Goal: Task Accomplishment & Management: Complete application form

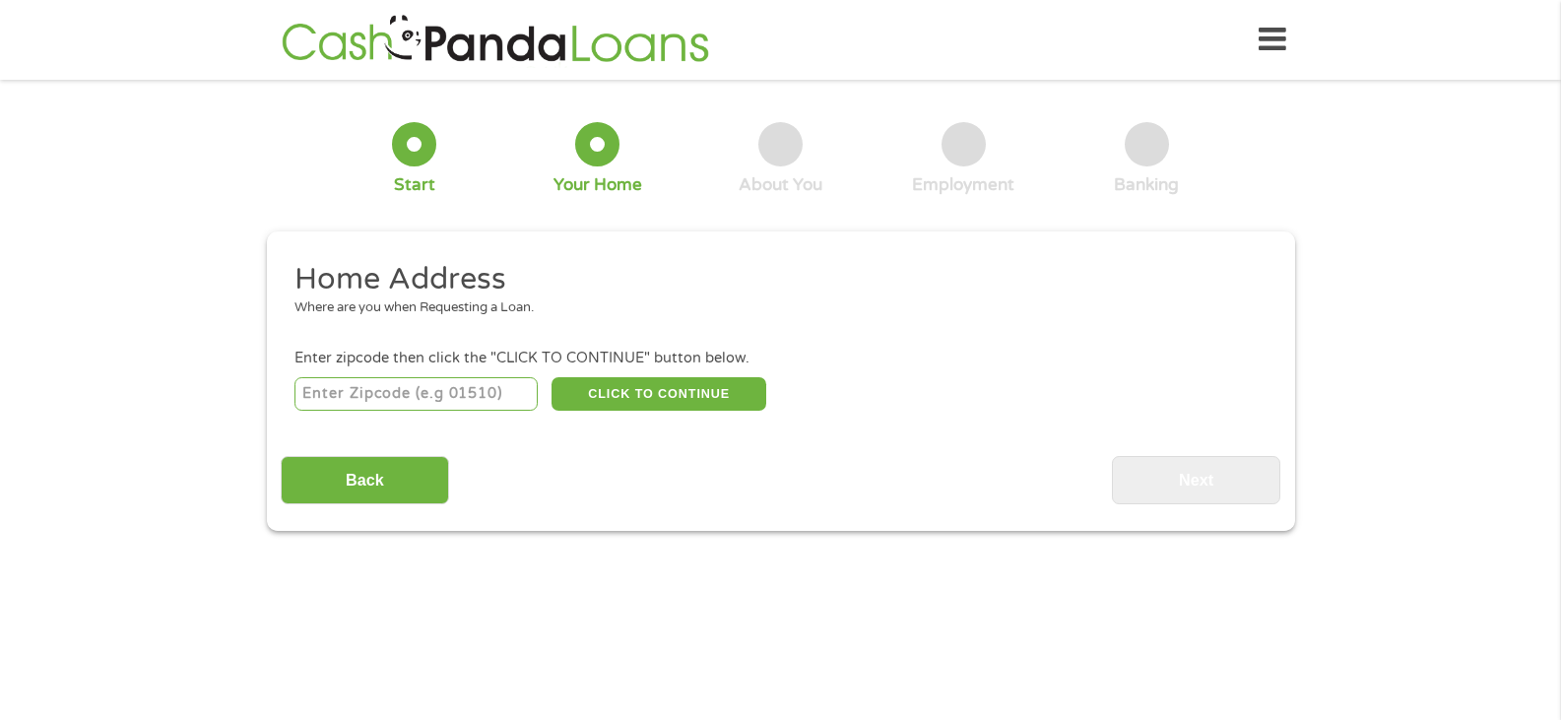
click at [438, 386] on input "number" at bounding box center [415, 393] width 243 height 33
type input "38671"
click at [665, 392] on button "CLICK TO CONTINUE" at bounding box center [658, 393] width 215 height 33
type input "38671"
type input "Southaven"
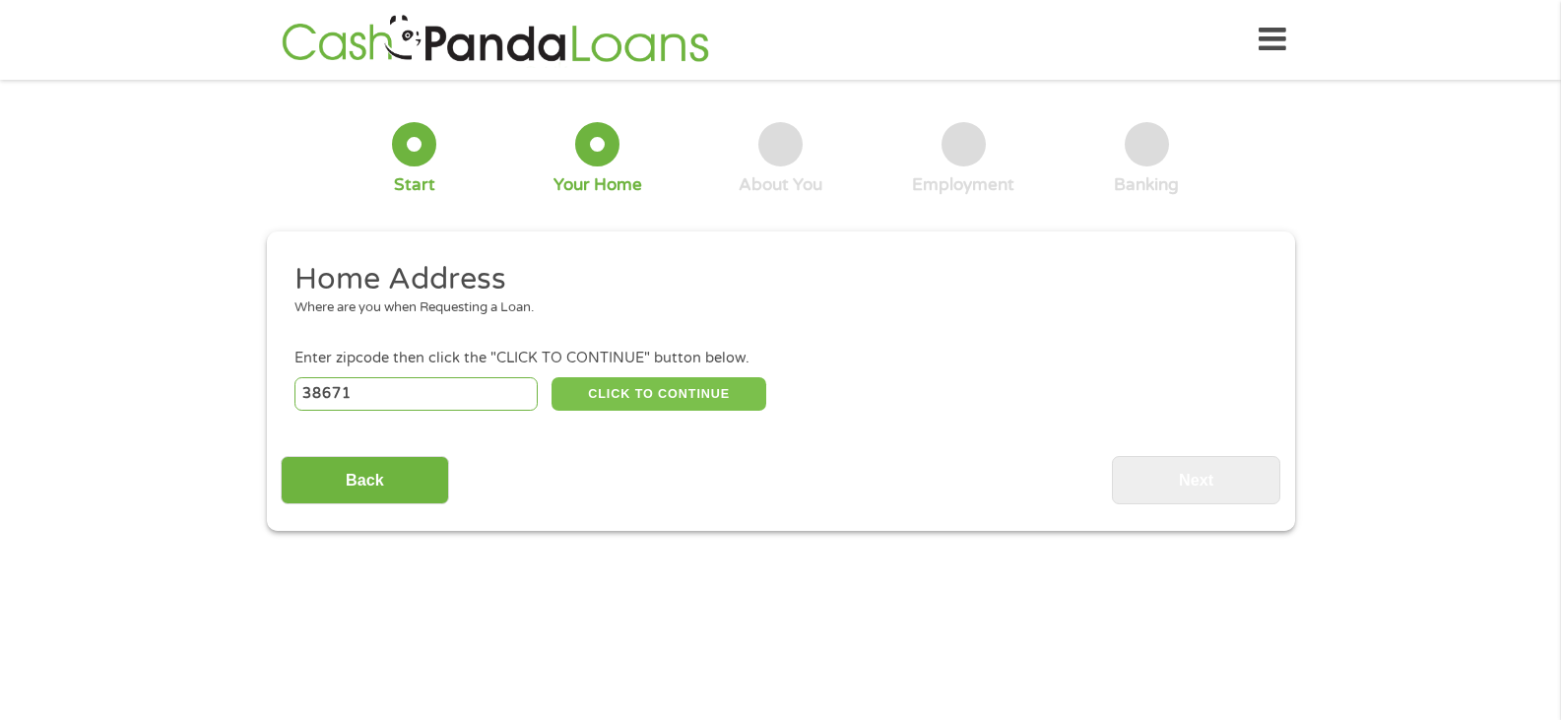
select select "[US_STATE]"
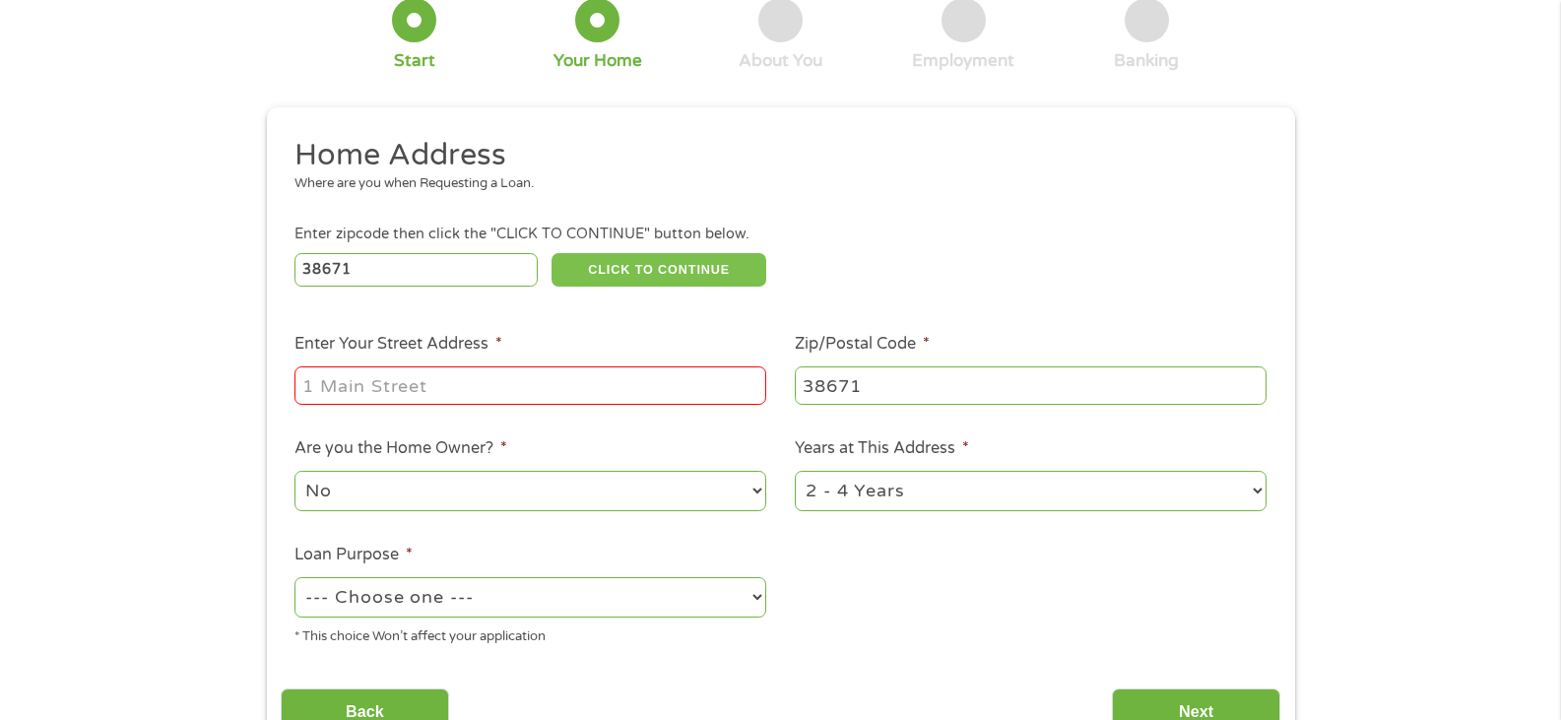
scroll to position [197, 0]
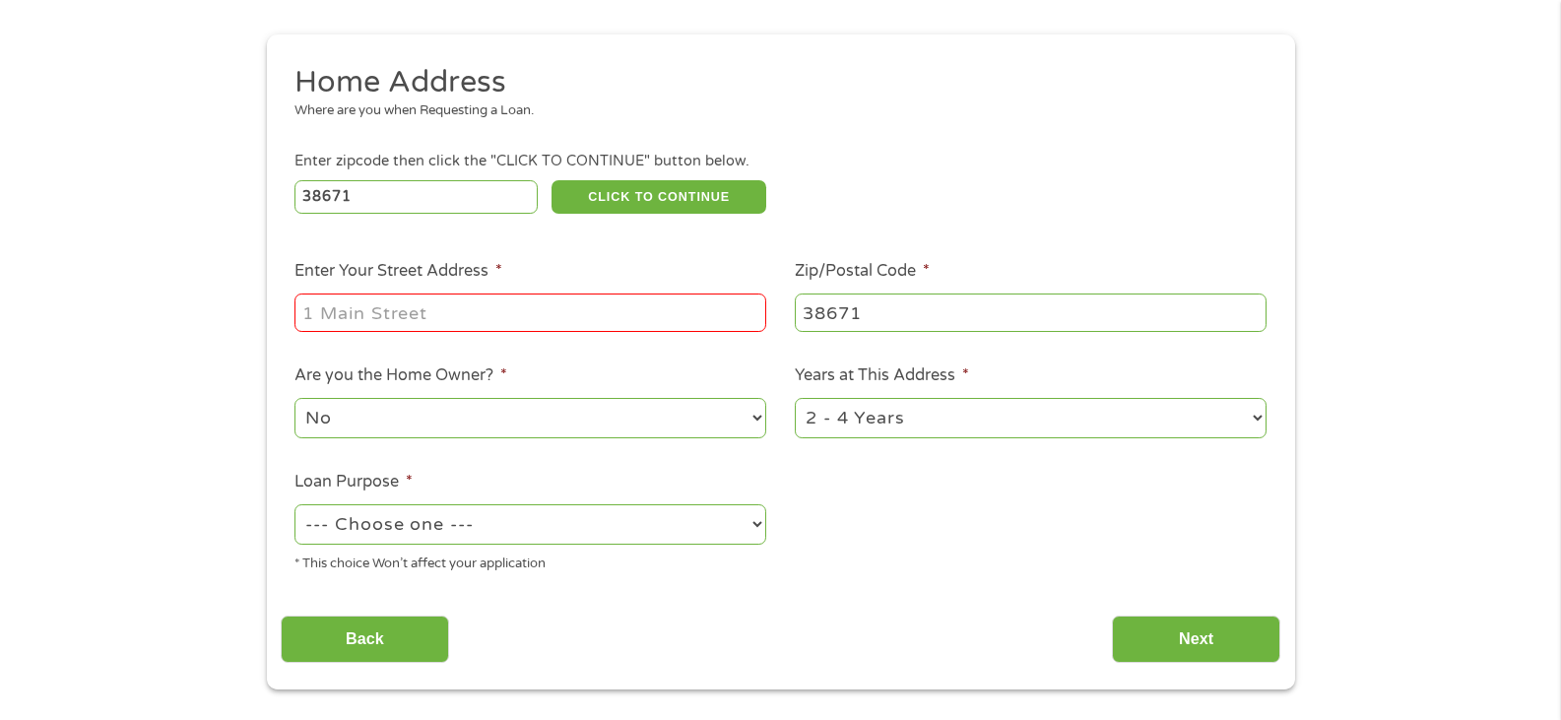
click at [390, 311] on input "Enter Your Street Address *" at bounding box center [530, 311] width 472 height 37
type input "[STREET_ADDRESS]"
click at [1254, 408] on select "1 Year or less 1 - 2 Years 2 - 4 Years Over 4 Years" at bounding box center [1031, 418] width 472 height 40
select select "60months"
click at [795, 398] on select "1 Year or less 1 - 2 Years 2 - 4 Years Over 4 Years" at bounding box center [1031, 418] width 472 height 40
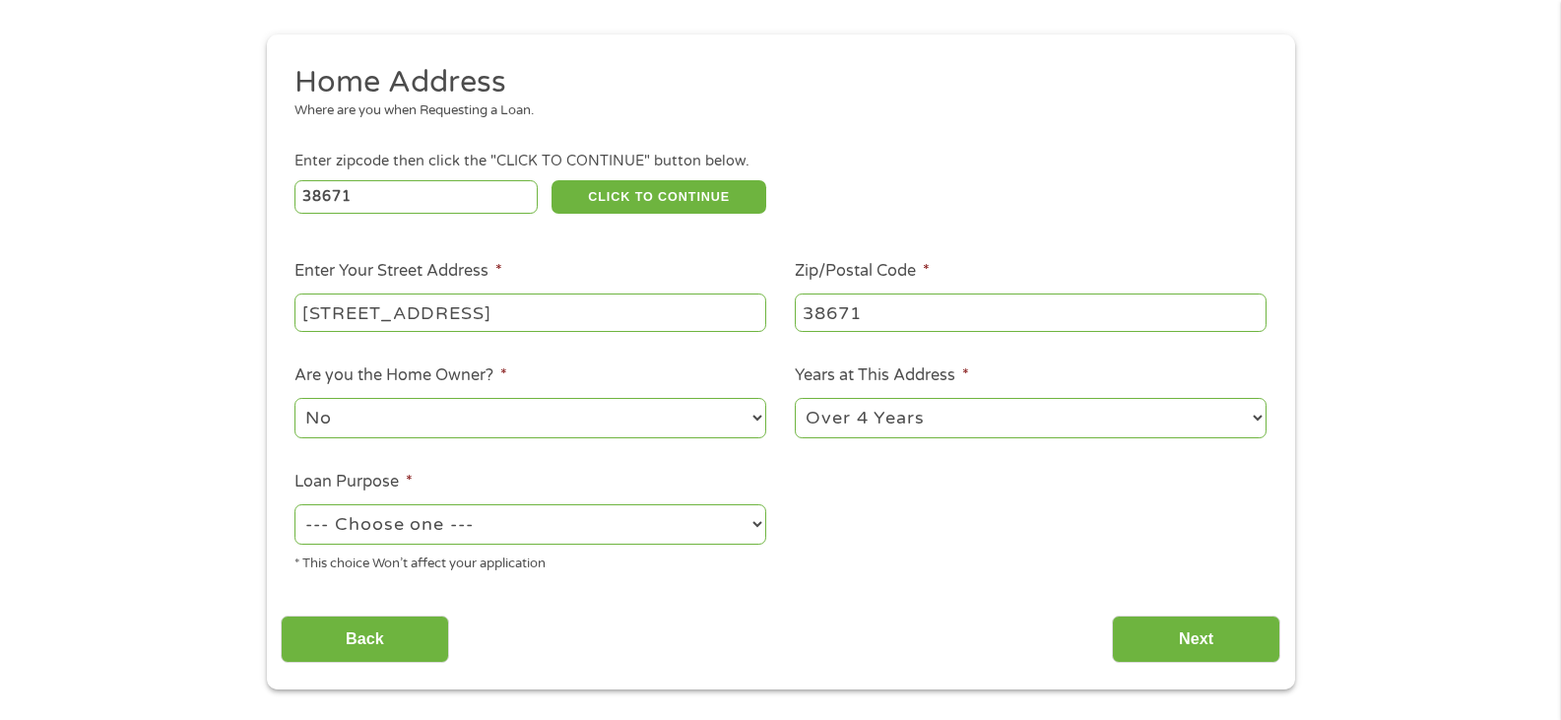
click at [759, 526] on select "--- Choose one --- Pay Bills Debt Consolidation Home Improvement Major Purchase…" at bounding box center [530, 524] width 472 height 40
select select "majorpurchase"
click at [294, 504] on select "--- Choose one --- Pay Bills Debt Consolidation Home Improvement Major Purchase…" at bounding box center [530, 524] width 472 height 40
click at [1218, 643] on input "Next" at bounding box center [1196, 639] width 168 height 48
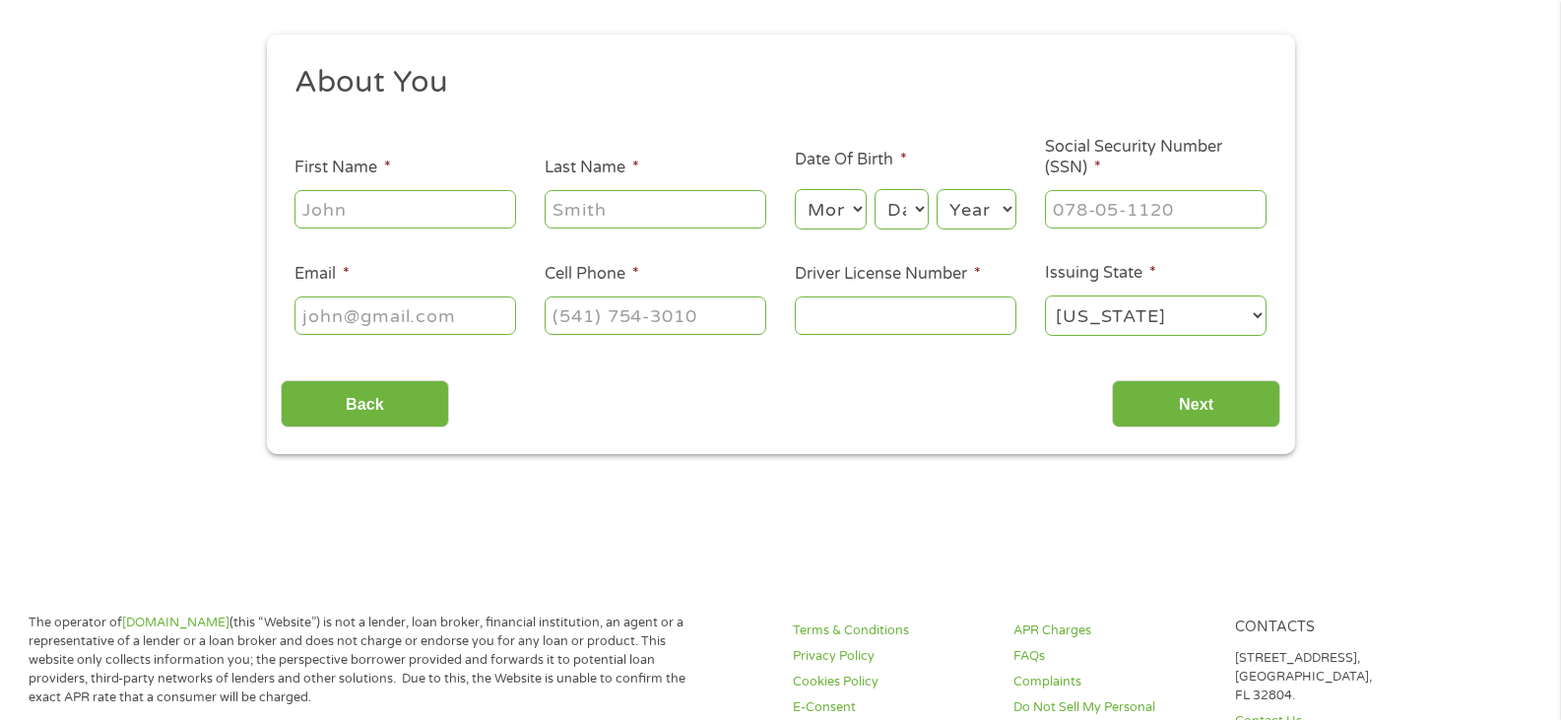
scroll to position [0, 0]
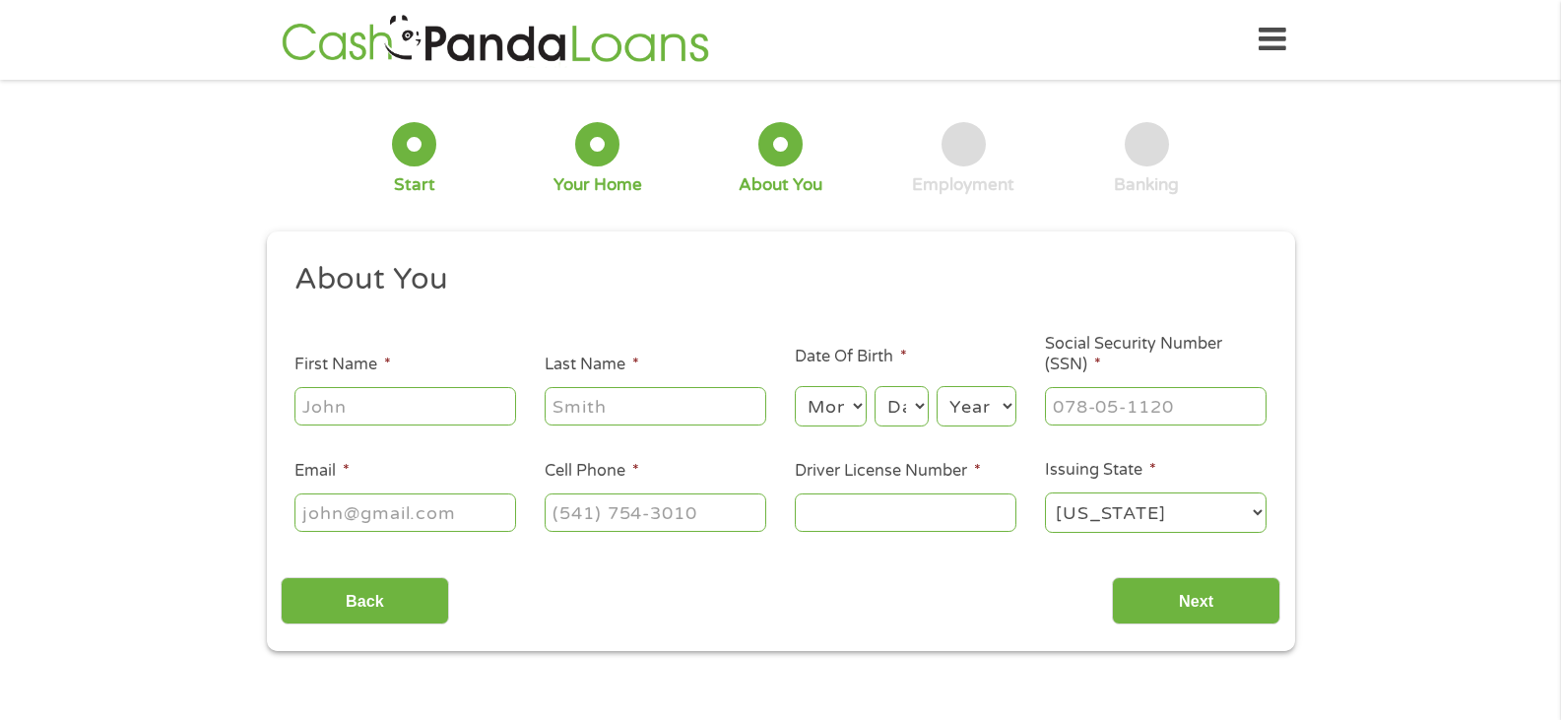
click at [371, 406] on input "First Name *" at bounding box center [405, 405] width 222 height 37
type input "[PERSON_NAME]"
type input "[EMAIL_ADDRESS][DOMAIN_NAME]"
type input "[PHONE_NUMBER]"
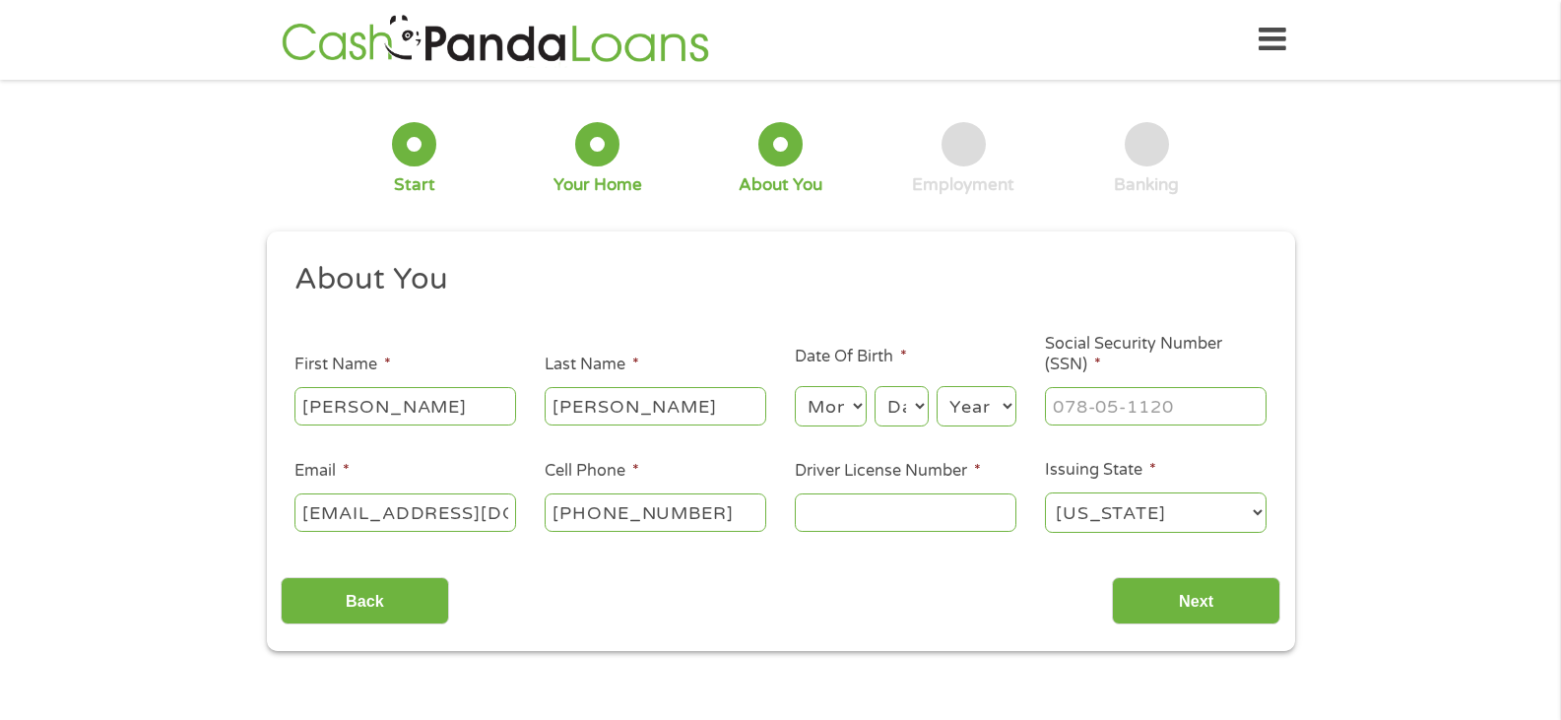
click at [843, 518] on input "Driver License Number *" at bounding box center [906, 511] width 222 height 37
type input "801897389"
click at [864, 405] on select "Month 1 2 3 4 5 6 7 8 9 10 11 12" at bounding box center [831, 406] width 72 height 40
select select "1"
click at [795, 386] on select "Month 1 2 3 4 5 6 7 8 9 10 11 12" at bounding box center [831, 406] width 72 height 40
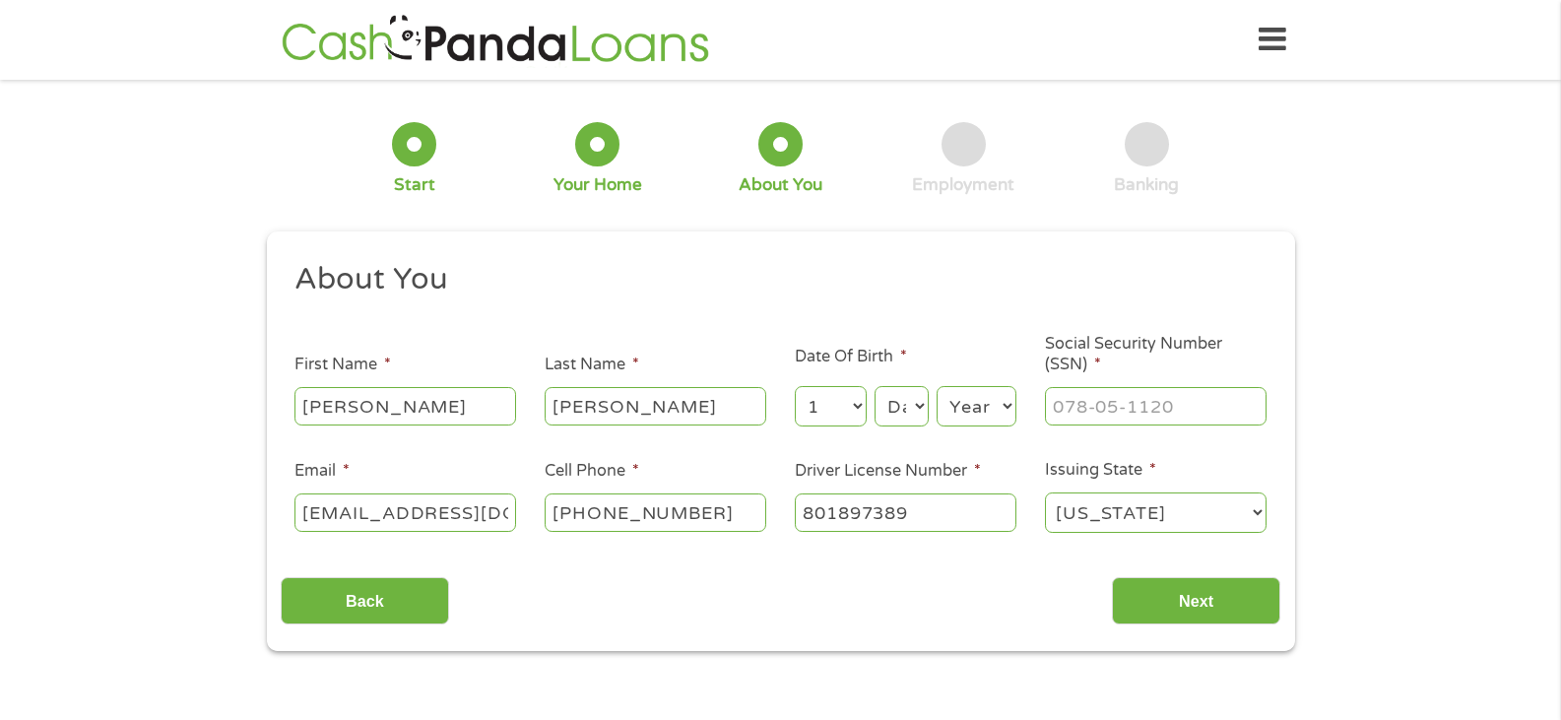
click at [895, 407] on select "Day 1 2 3 4 5 6 7 8 9 10 11 12 13 14 15 16 17 18 19 20 21 22 23 24 25 26 27 28 …" at bounding box center [900, 406] width 53 height 40
select select "18"
click at [874, 386] on select "Day 1 2 3 4 5 6 7 8 9 10 11 12 13 14 15 16 17 18 19 20 21 22 23 24 25 26 27 28 …" at bounding box center [900, 406] width 53 height 40
click at [986, 400] on select "Year [DATE] 2006 2005 2004 2003 2002 2001 2000 1999 1998 1997 1996 1995 1994 19…" at bounding box center [976, 406] width 80 height 40
select select "1969"
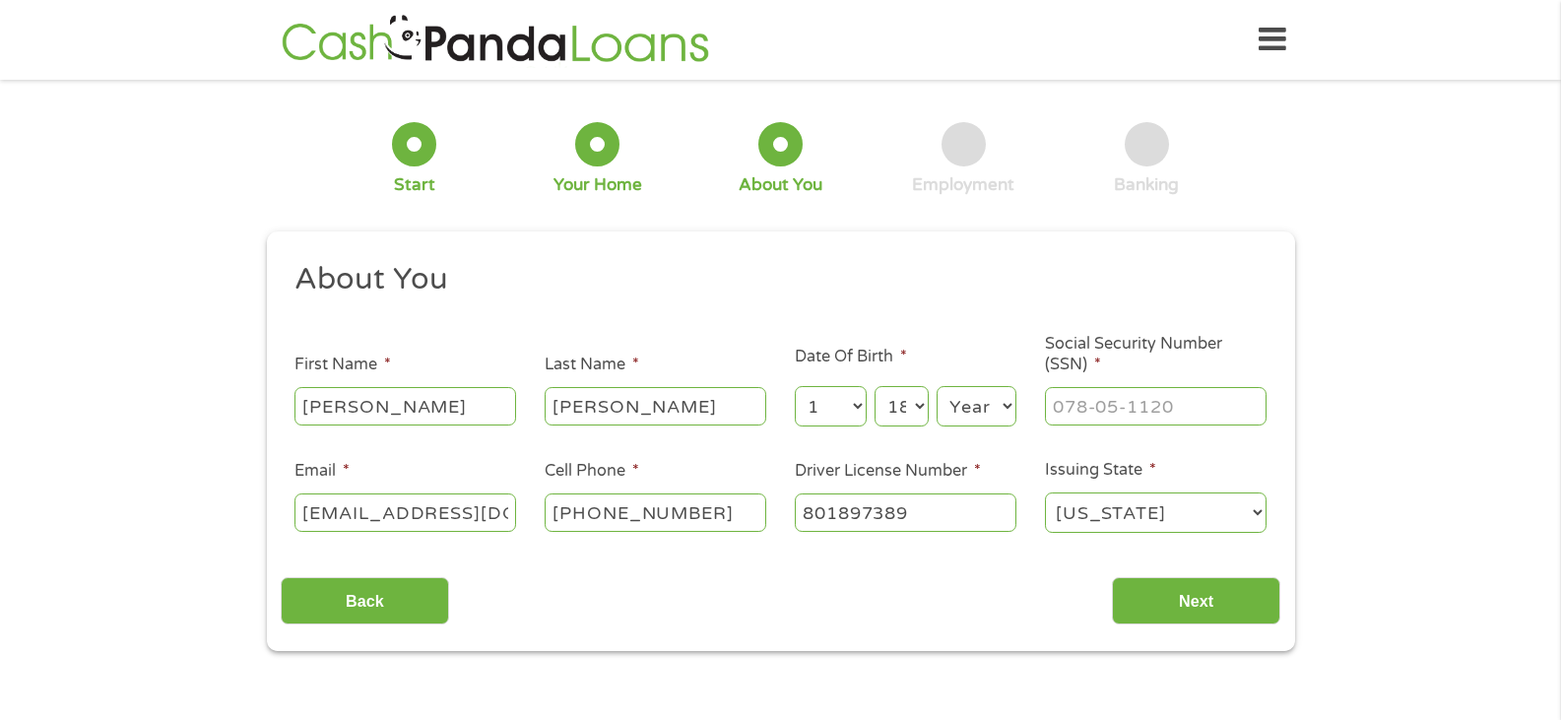
click at [936, 386] on select "Year [DATE] 2006 2005 2004 2003 2002 2001 2000 1999 1998 1997 1996 1995 1994 19…" at bounding box center [976, 406] width 80 height 40
click at [1062, 408] on input "___-__-____" at bounding box center [1156, 405] width 222 height 37
type input "425-73-8320"
click at [1205, 595] on input "Next" at bounding box center [1196, 601] width 168 height 48
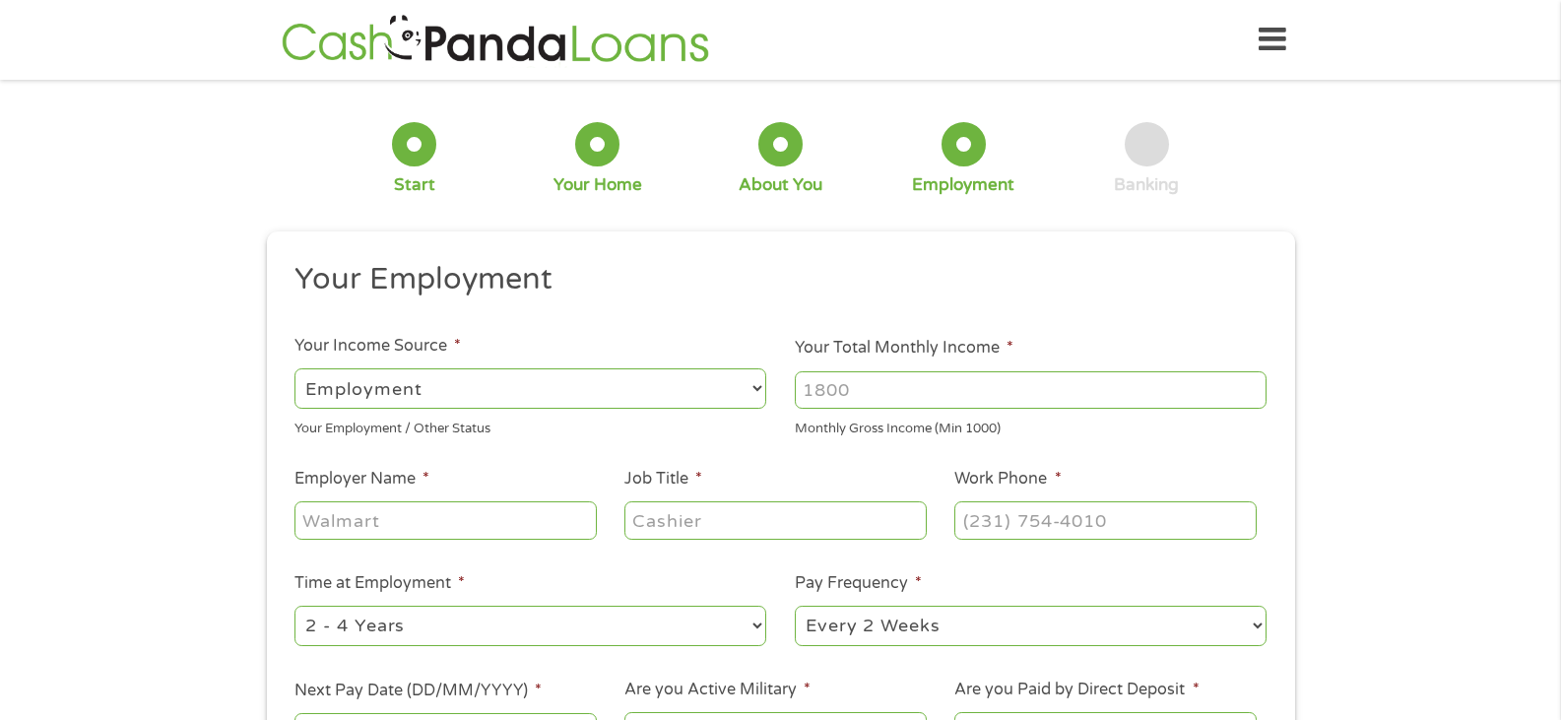
click at [872, 390] on input "Your Total Monthly Income *" at bounding box center [1031, 389] width 472 height 37
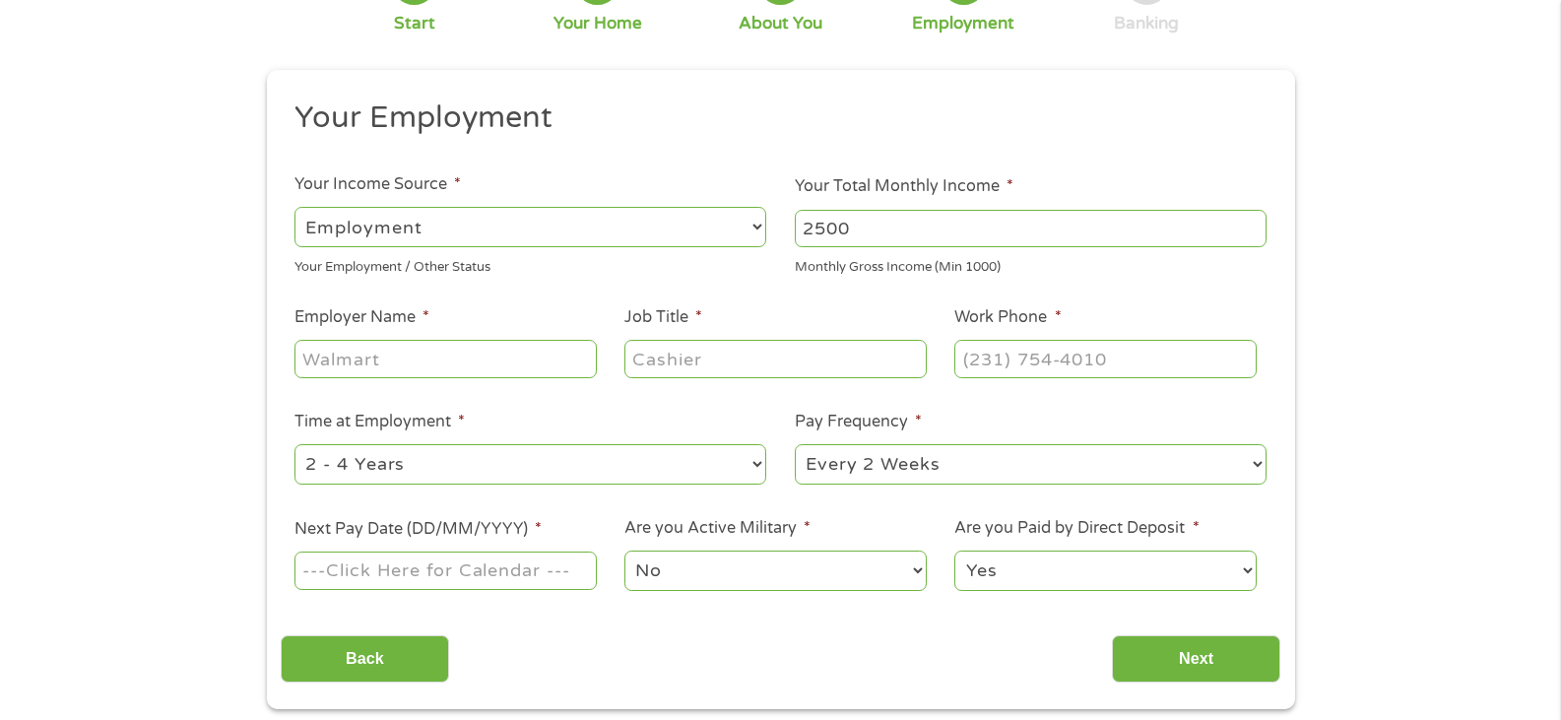
scroll to position [197, 0]
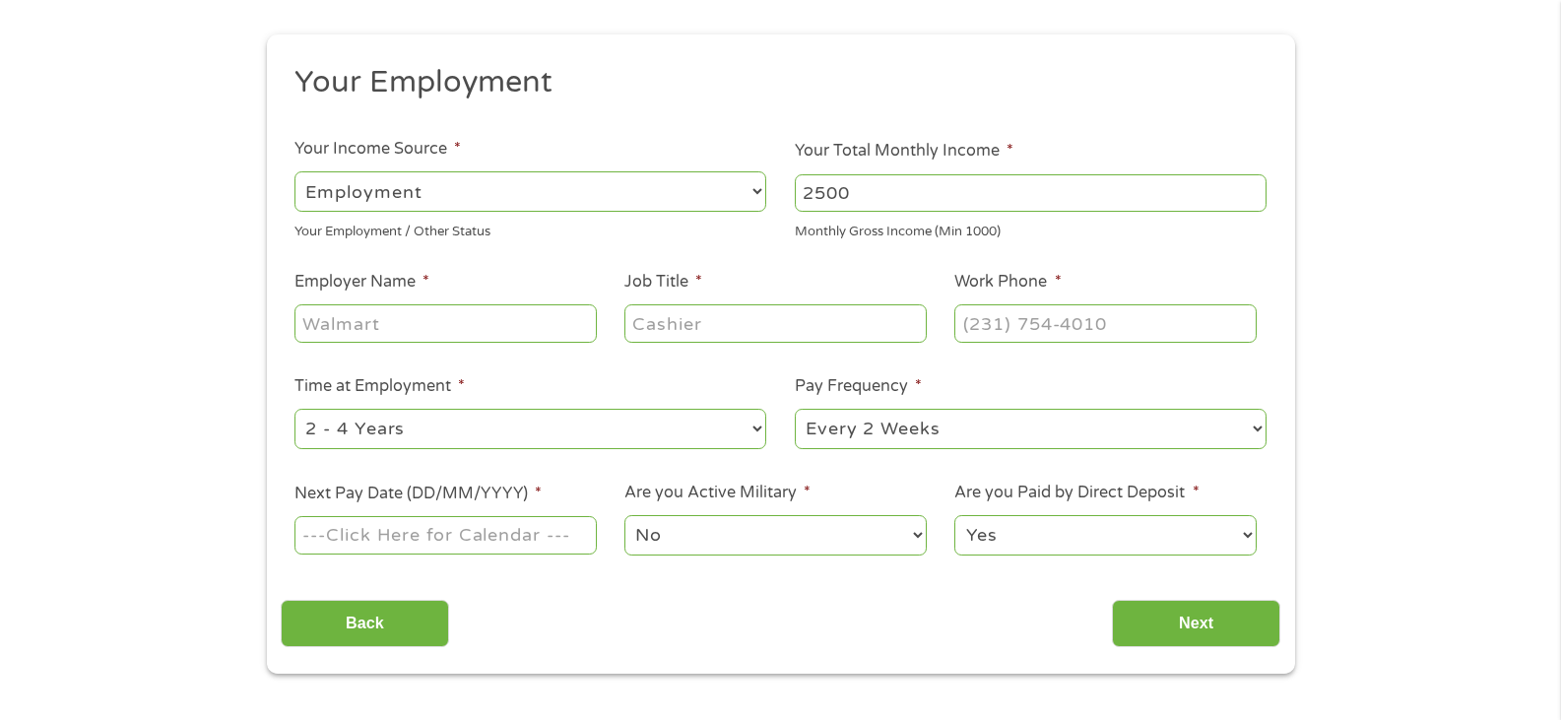
type input "2500"
click at [330, 331] on input "Employer Name *" at bounding box center [444, 322] width 301 height 37
type input "[PERSON_NAME] family medical"
type input "nurse"
type input "[PHONE_NUMBER]"
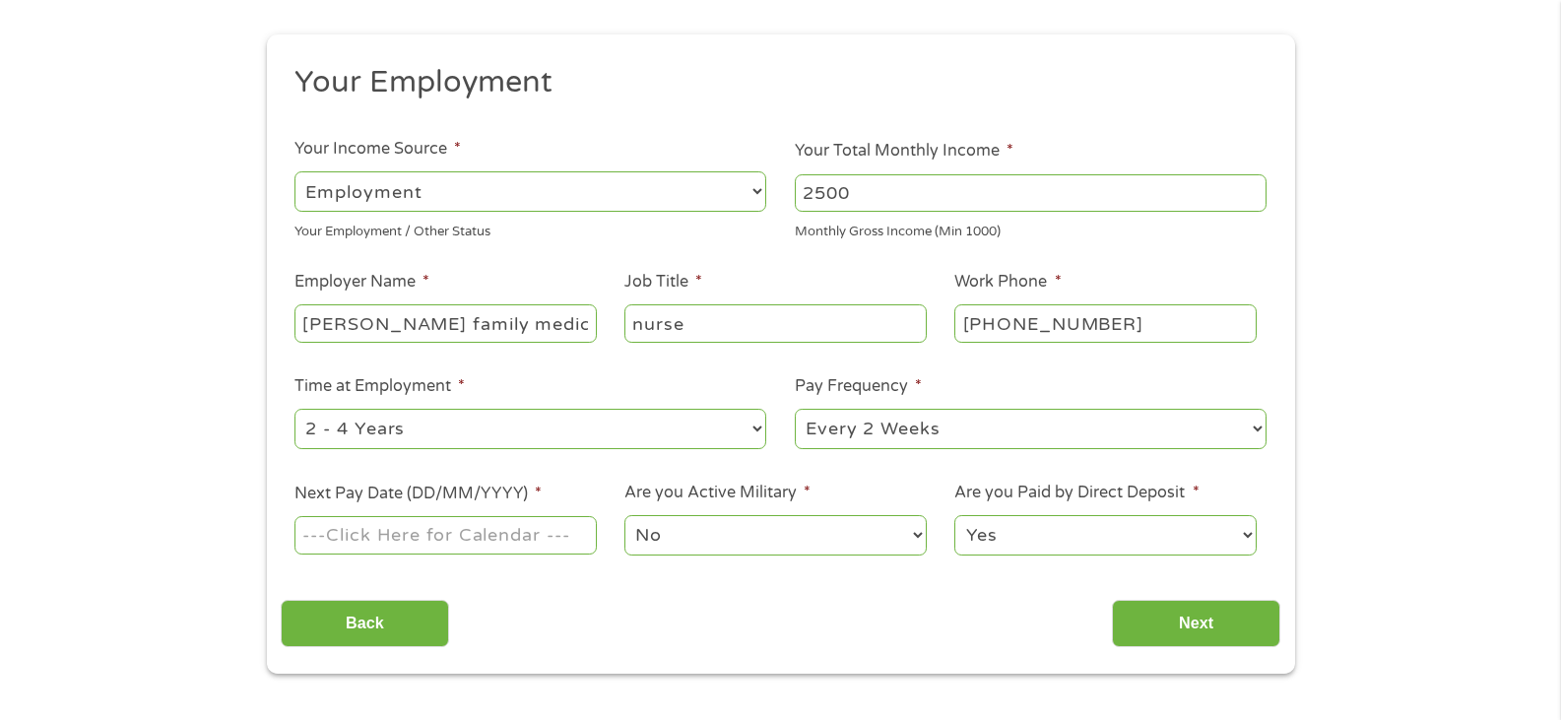
click at [760, 419] on select "--- Choose one --- 1 Year or less 1 - 2 Years 2 - 4 Years Over 4 Years" at bounding box center [530, 429] width 472 height 40
select select "60months"
click at [294, 409] on select "--- Choose one --- 1 Year or less 1 - 2 Years 2 - 4 Years Over 4 Years" at bounding box center [530, 429] width 472 height 40
click at [466, 527] on input "Next Pay Date (DD/MM/YYYY) *" at bounding box center [444, 534] width 301 height 37
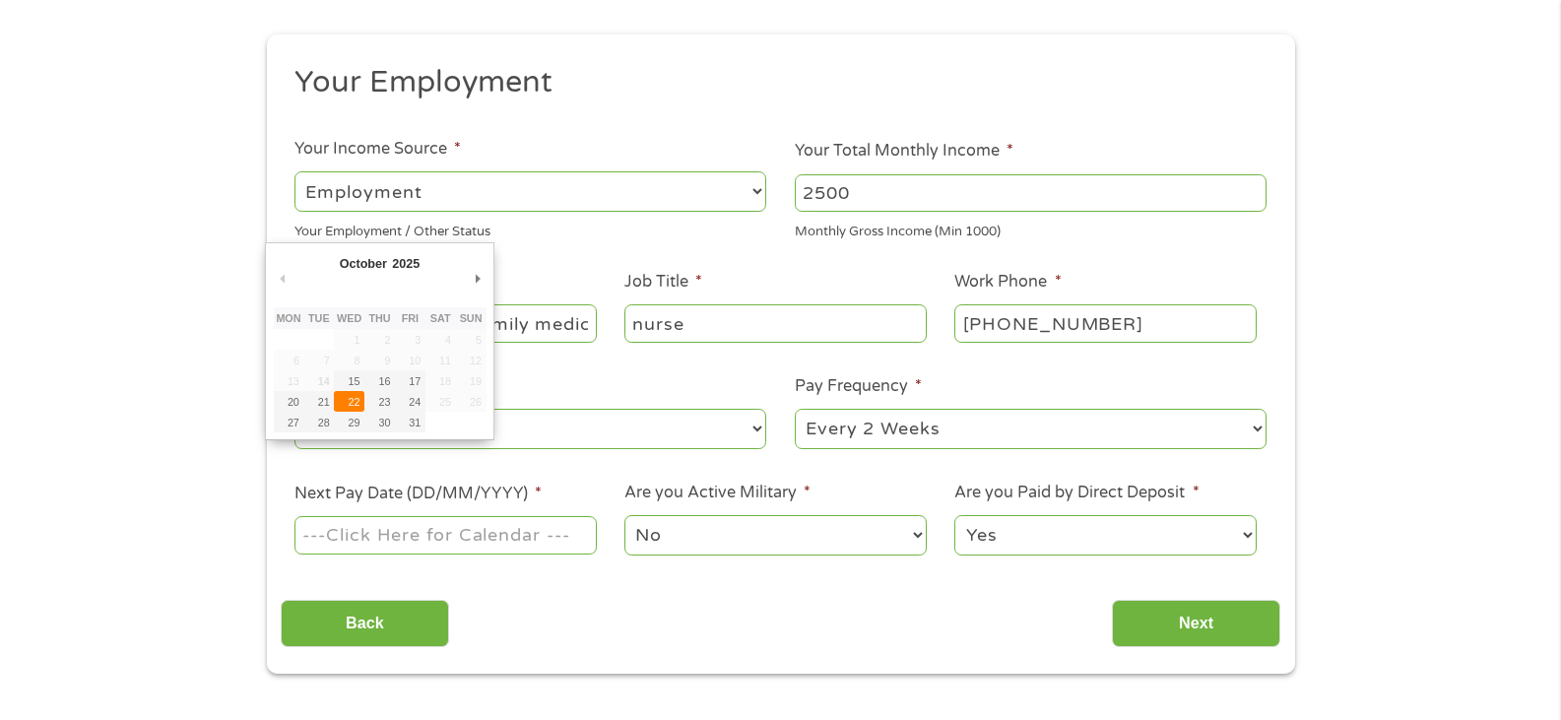
type input "[DATE]"
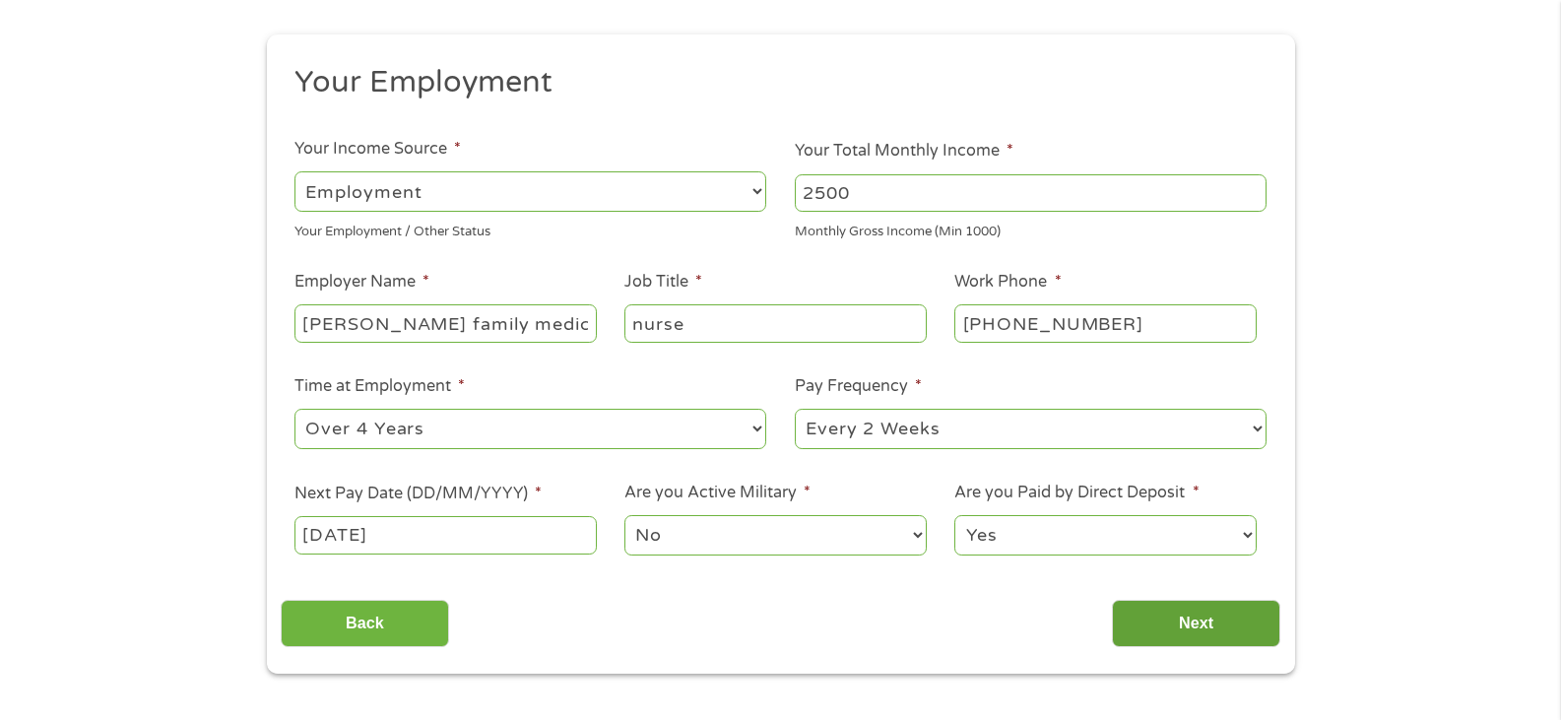
click at [1256, 619] on input "Next" at bounding box center [1196, 624] width 168 height 48
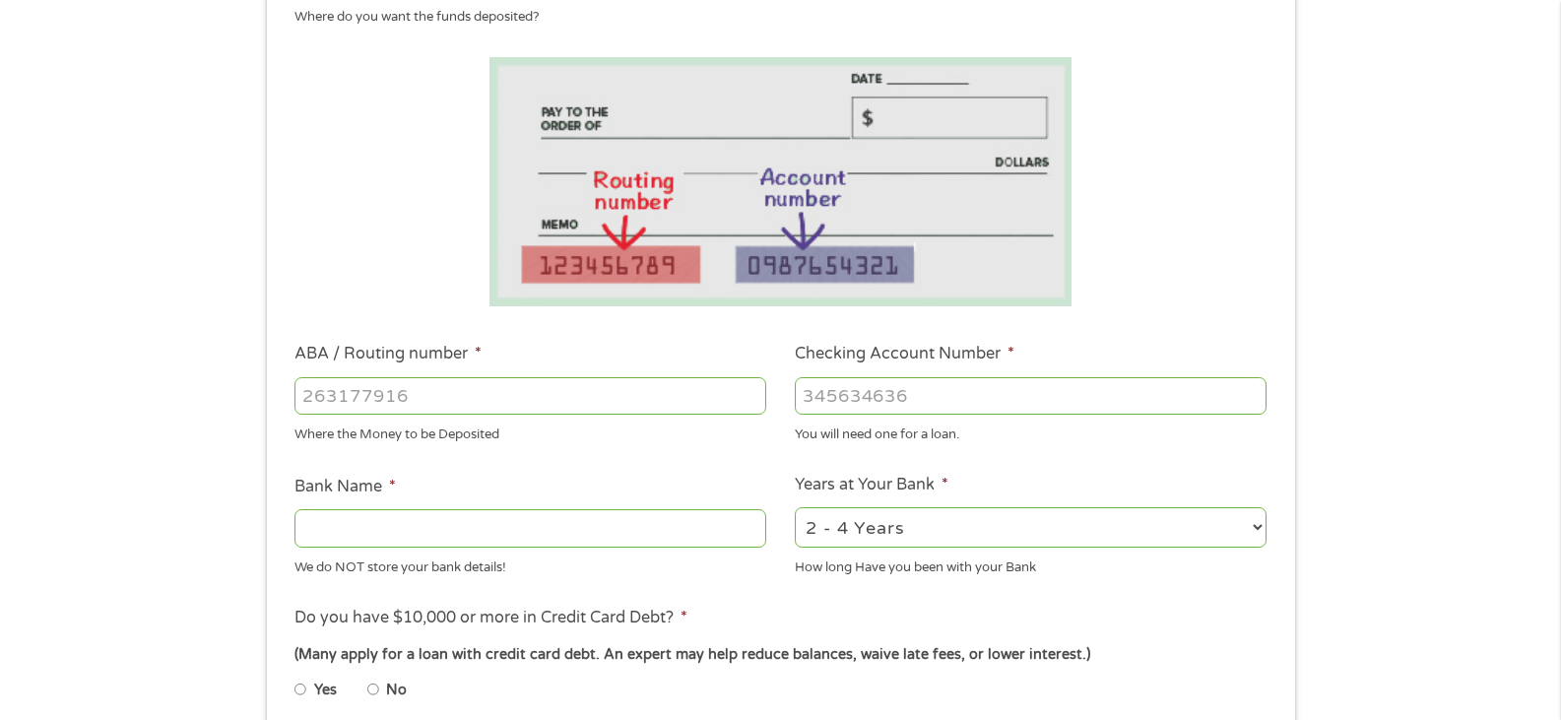
scroll to position [295, 0]
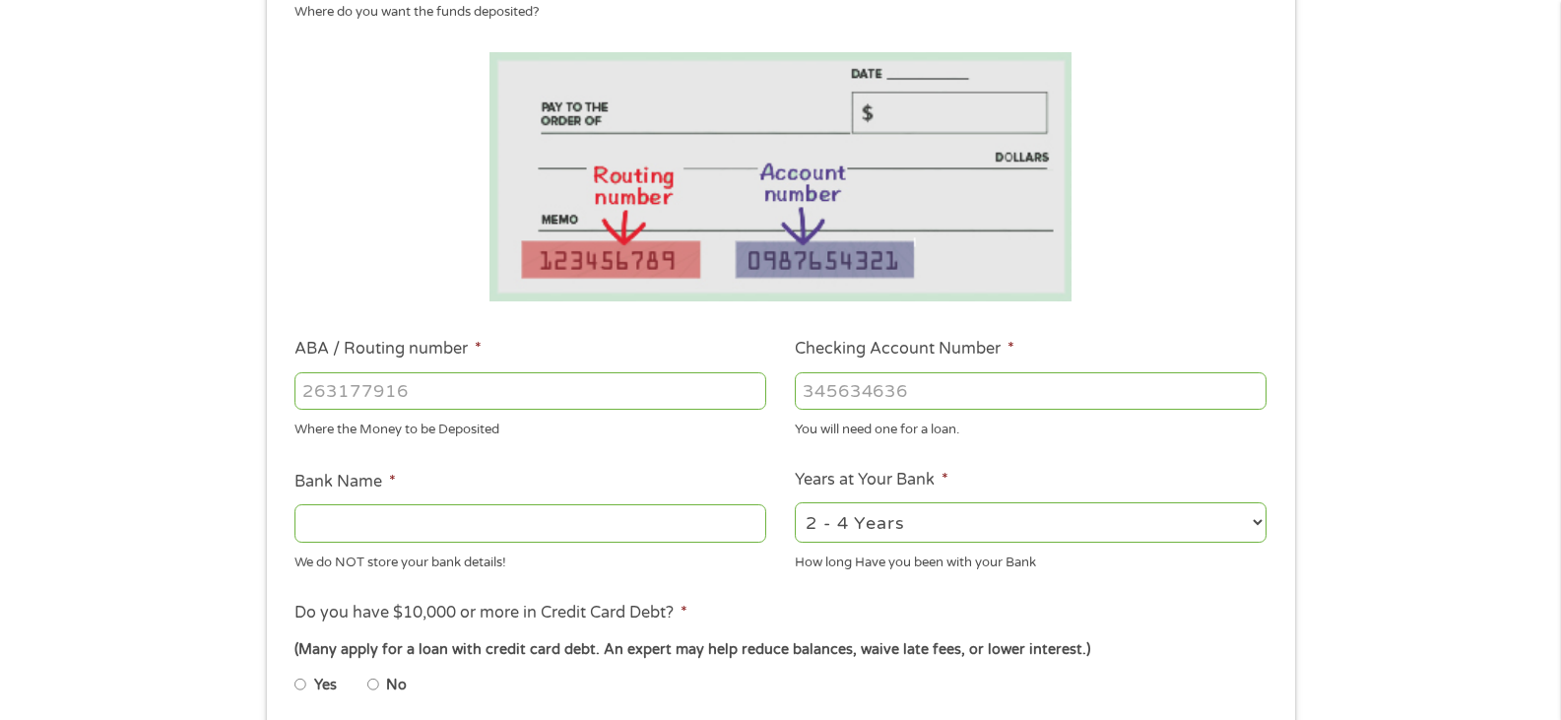
click at [317, 385] on input "ABA / Routing number *" at bounding box center [530, 390] width 472 height 37
type input "084201786"
type input "BANKFIRST FINANCIAL SERVICES"
type input "084201786"
click at [842, 397] on input "Checking Account Number *" at bounding box center [1031, 390] width 472 height 37
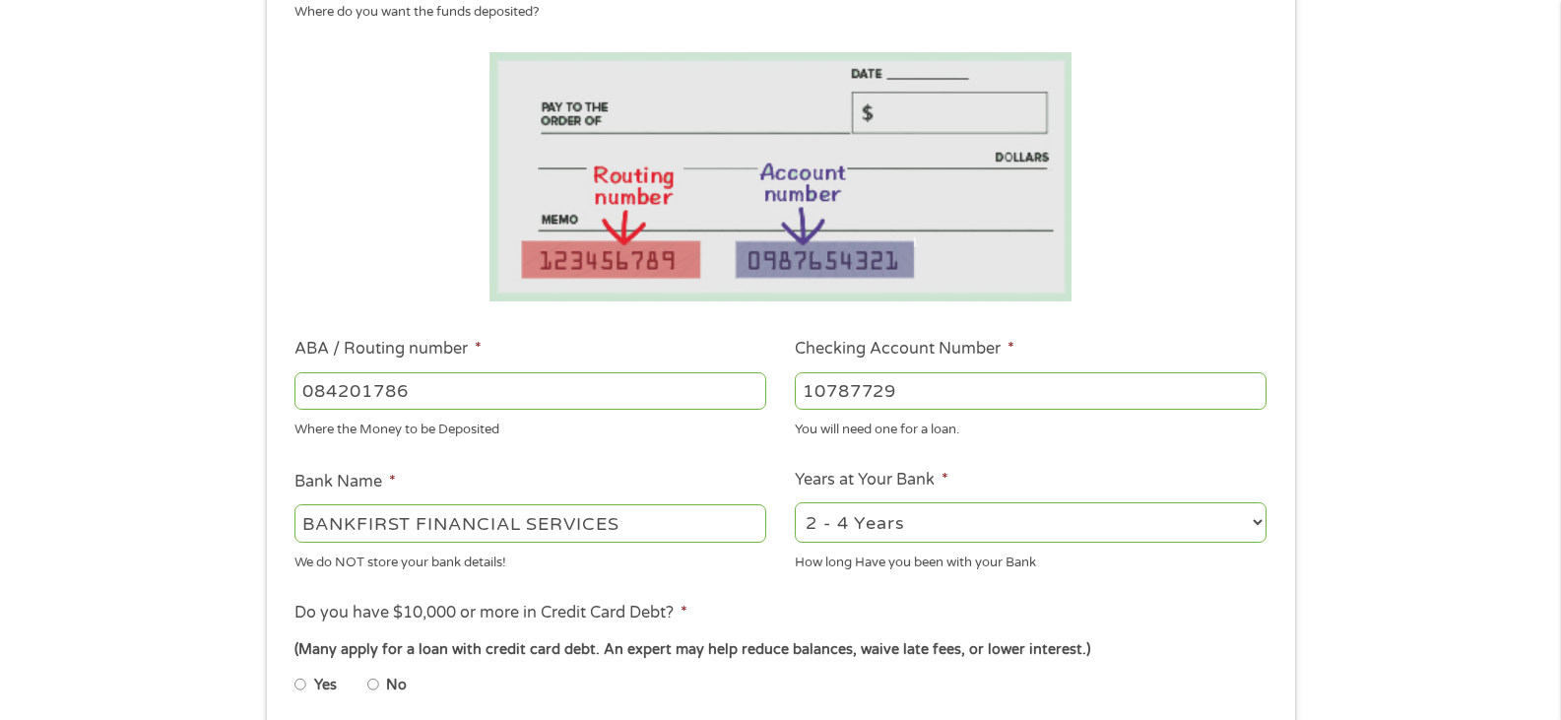
type input "10787729"
click at [1254, 510] on select "2 - 4 Years 6 - 12 Months 1 - 2 Years Over 4 Years" at bounding box center [1031, 522] width 472 height 40
select select "60months"
click at [795, 502] on select "2 - 4 Years 6 - 12 Months 1 - 2 Years Over 4 Years" at bounding box center [1031, 522] width 472 height 40
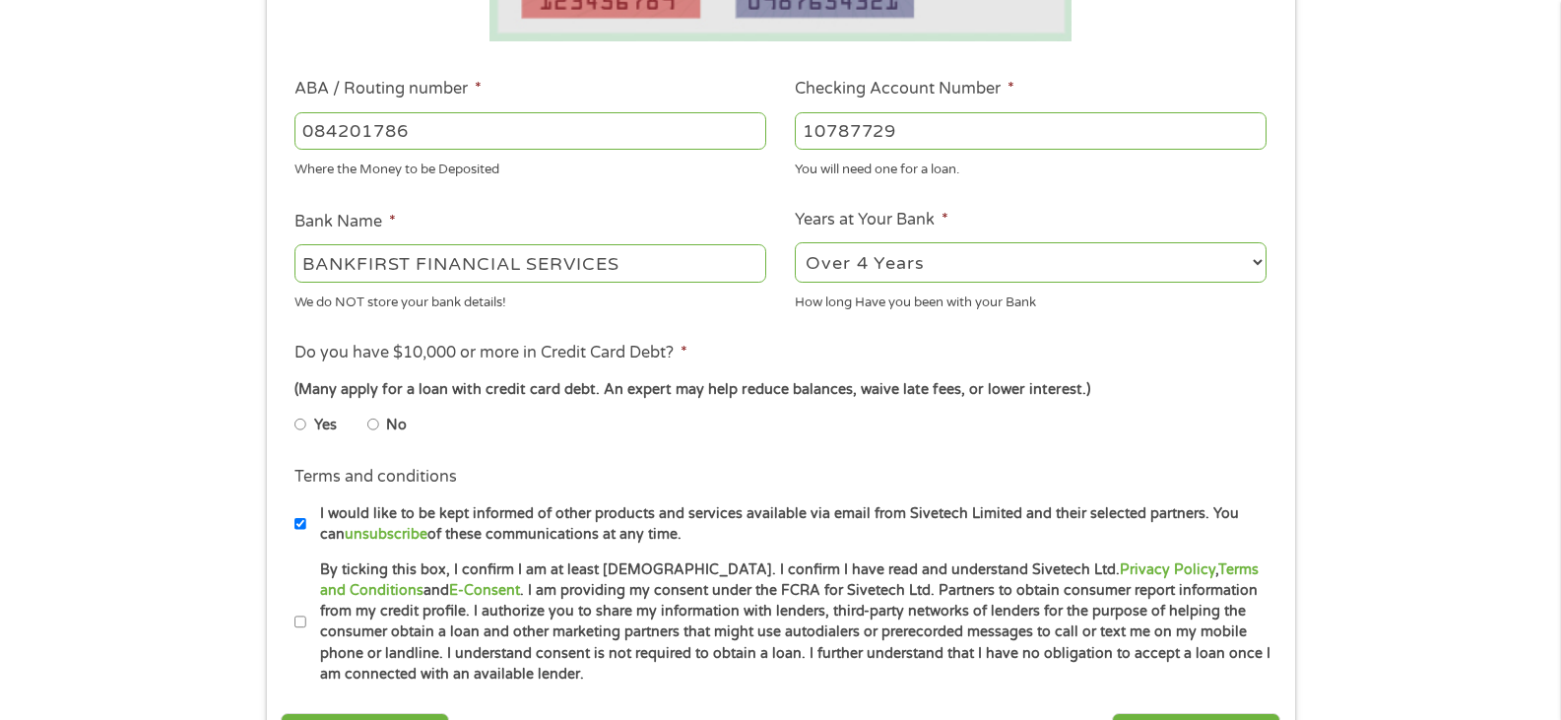
scroll to position [591, 0]
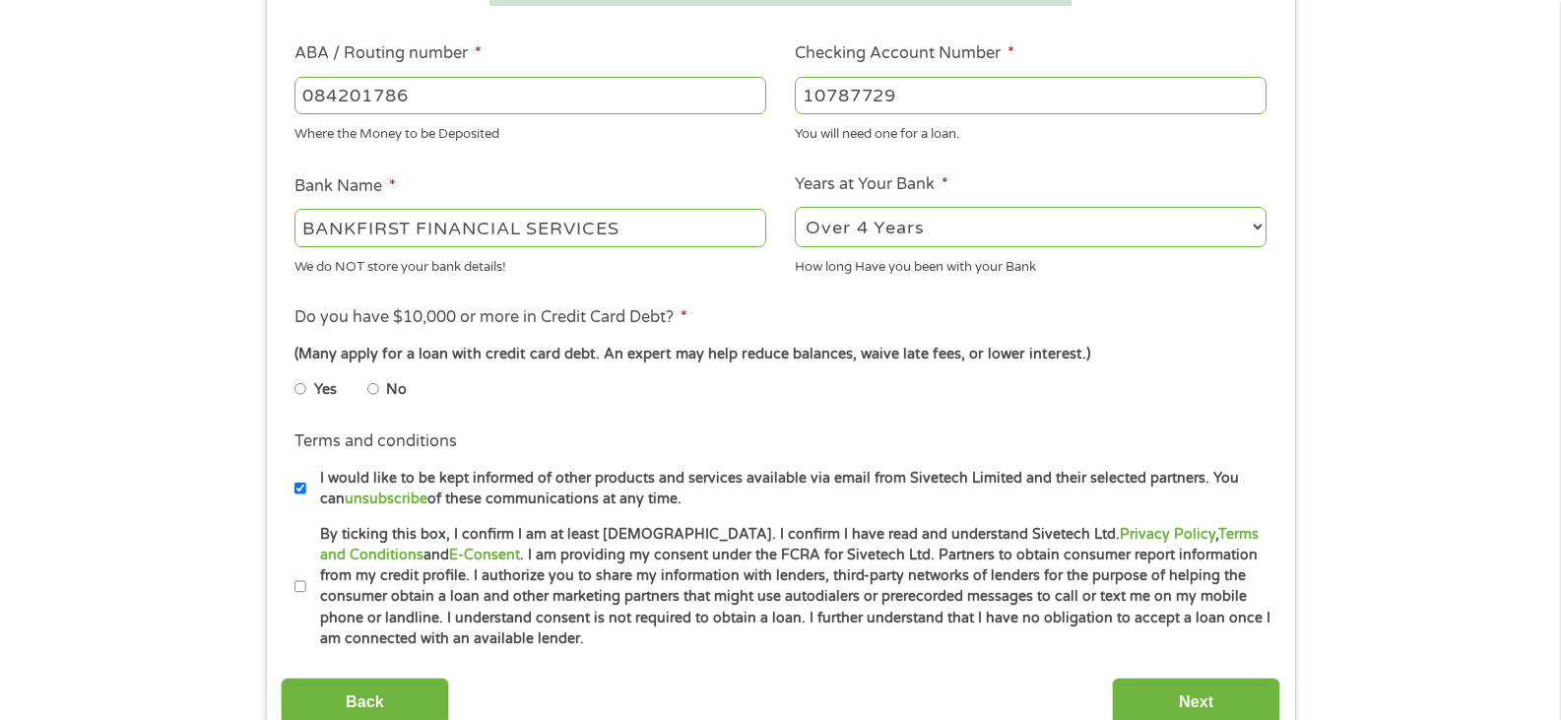
click at [370, 387] on input "No" at bounding box center [373, 389] width 12 height 32
radio input "true"
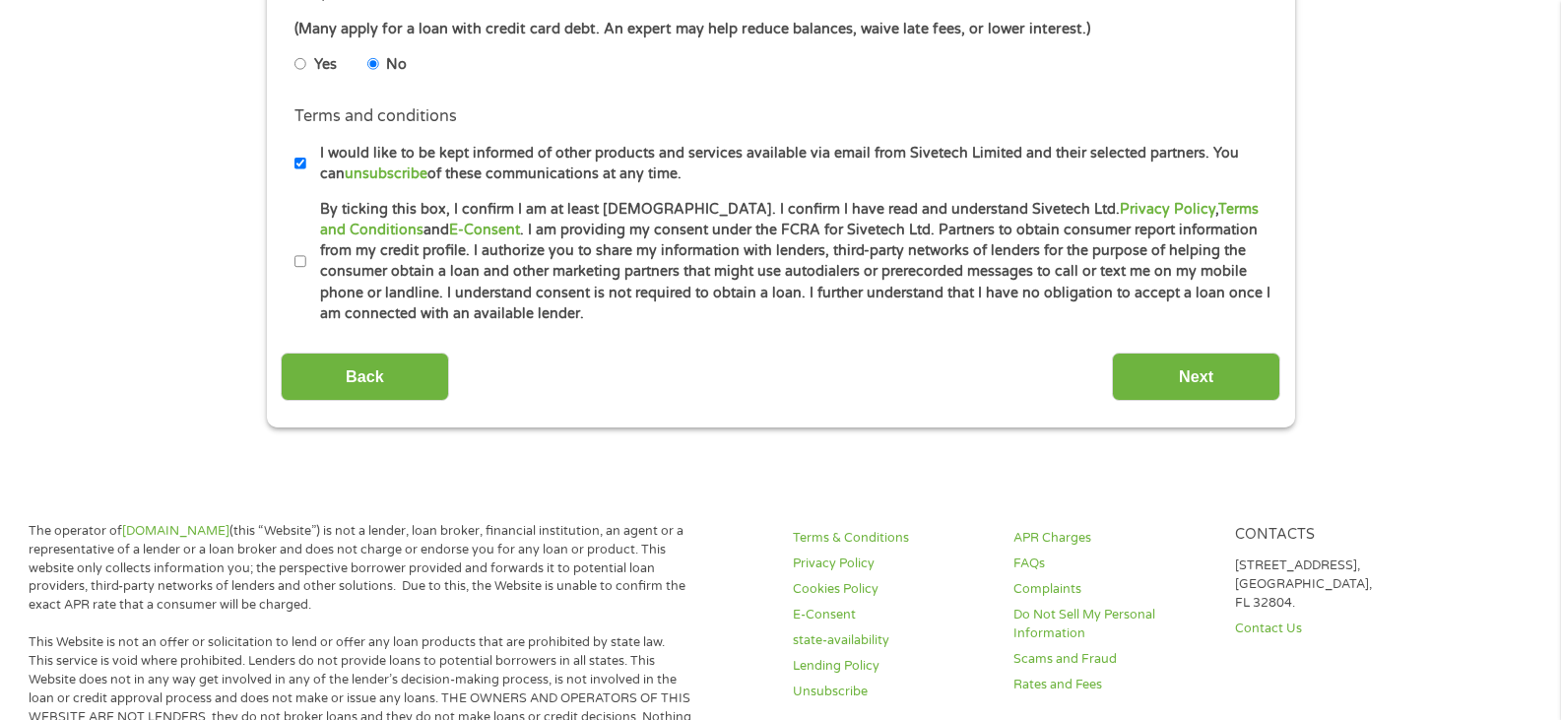
scroll to position [886, 0]
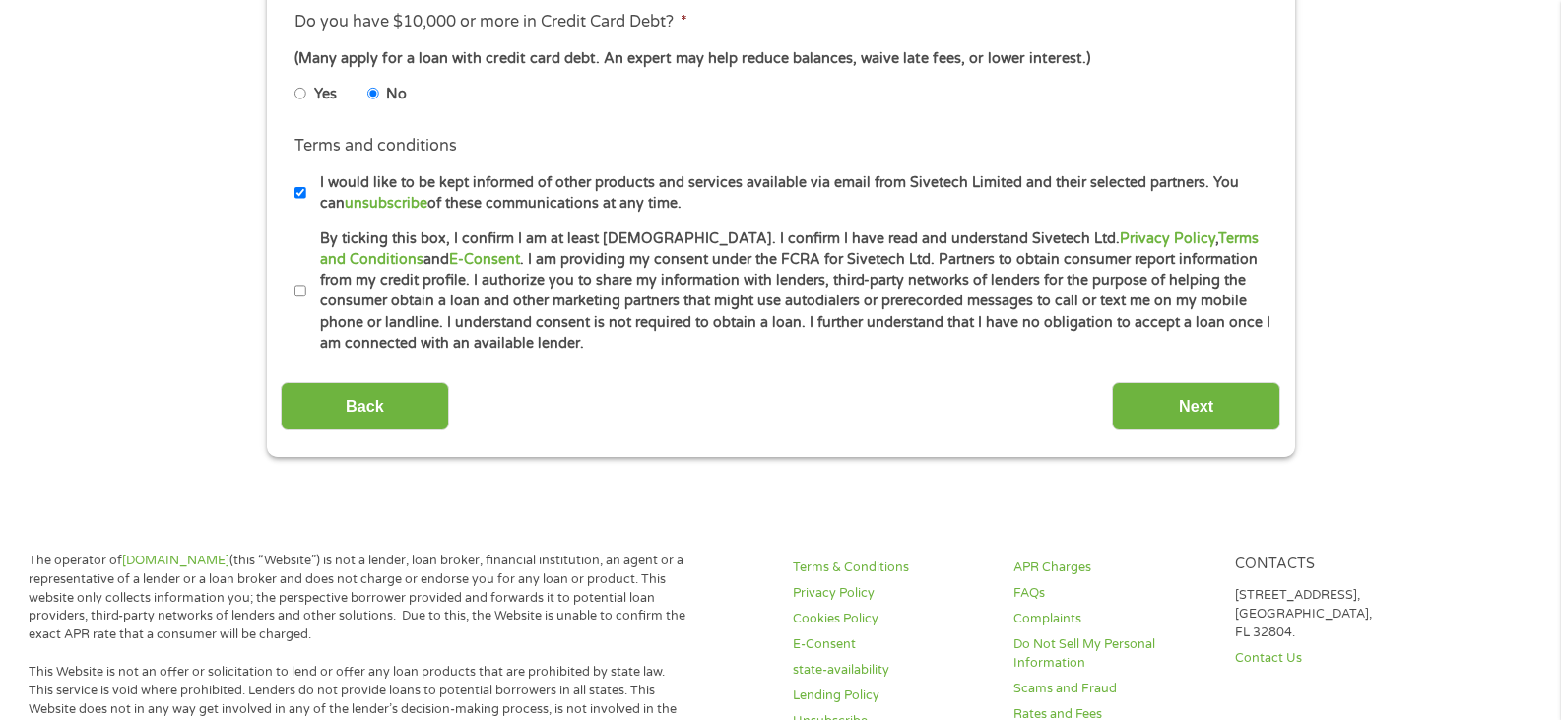
click at [303, 186] on input "I would like to be kept informed of other products and services available via e…" at bounding box center [300, 193] width 12 height 32
checkbox input "false"
click at [306, 288] on label "By ticking this box, I confirm I am at least [DEMOGRAPHIC_DATA]. I confirm I ha…" at bounding box center [789, 291] width 966 height 126
click at [305, 288] on input "By ticking this box, I confirm I am at least [DEMOGRAPHIC_DATA]. I confirm I ha…" at bounding box center [300, 292] width 12 height 32
checkbox input "true"
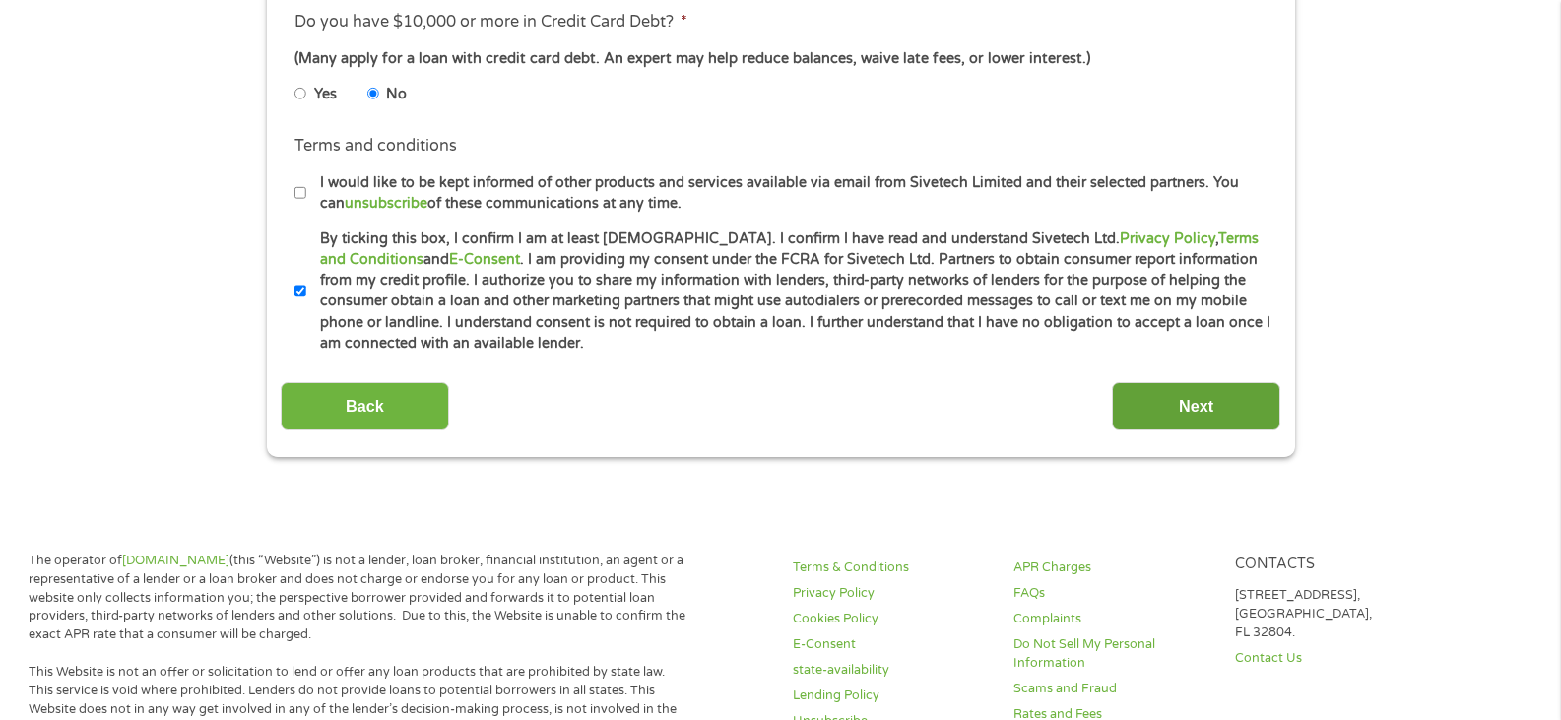
click at [1225, 410] on input "Next" at bounding box center [1196, 406] width 168 height 48
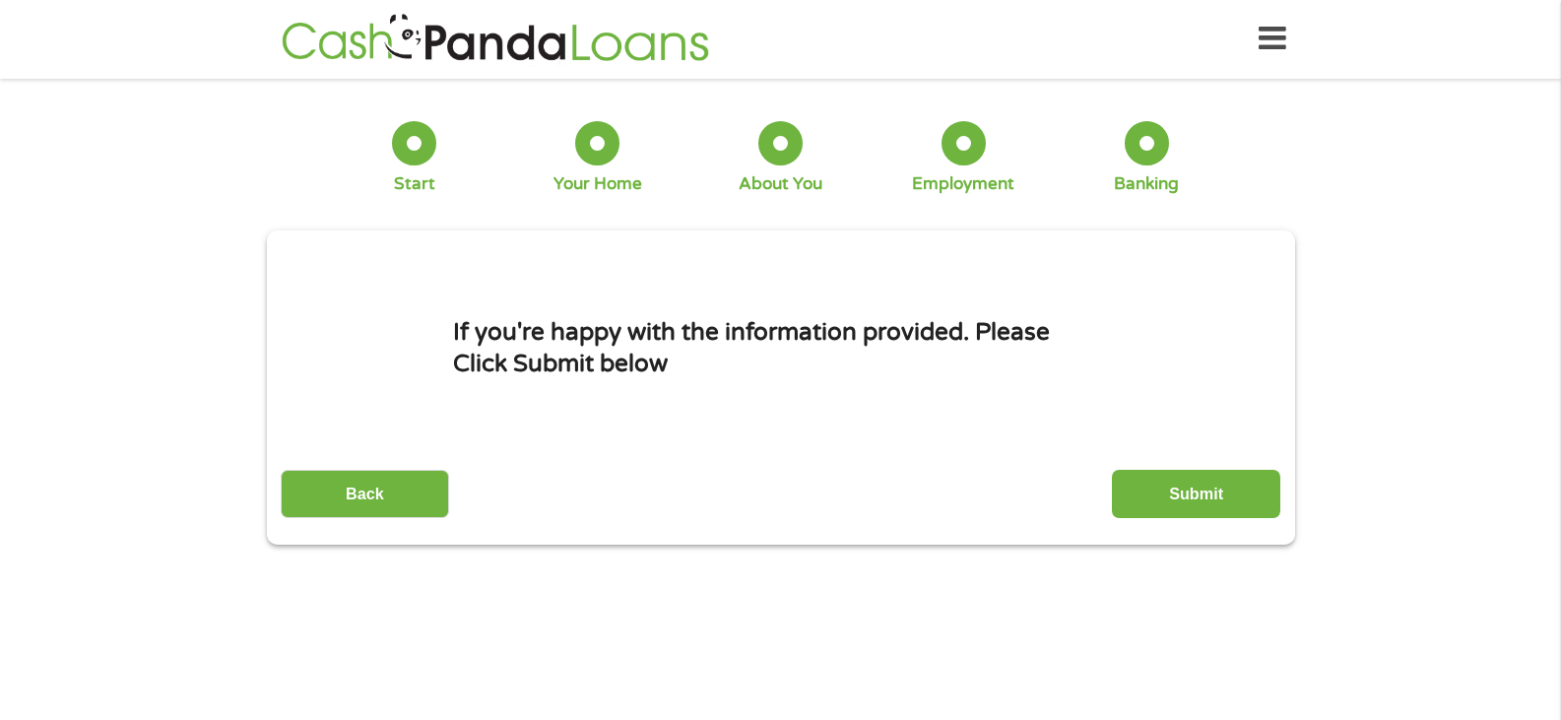
scroll to position [0, 0]
click at [1193, 508] on input "Submit" at bounding box center [1196, 495] width 168 height 48
